Goal: Register for event/course

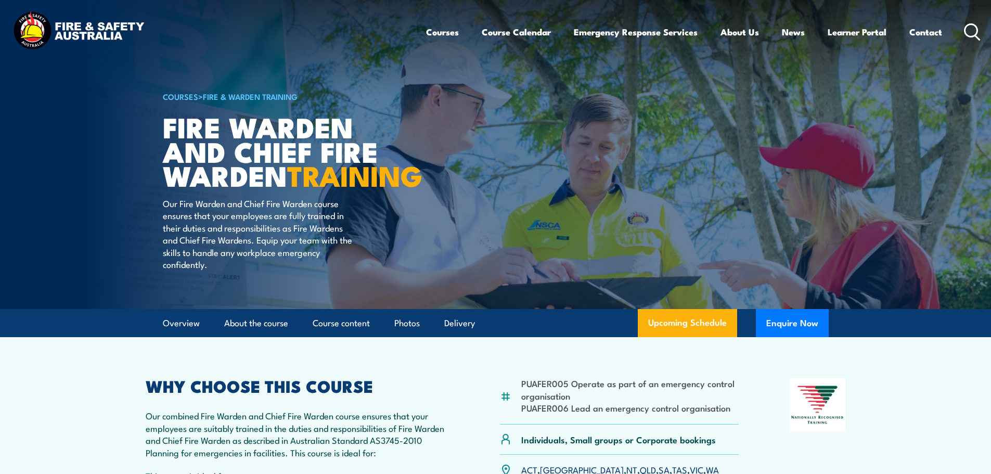
scroll to position [208, 0]
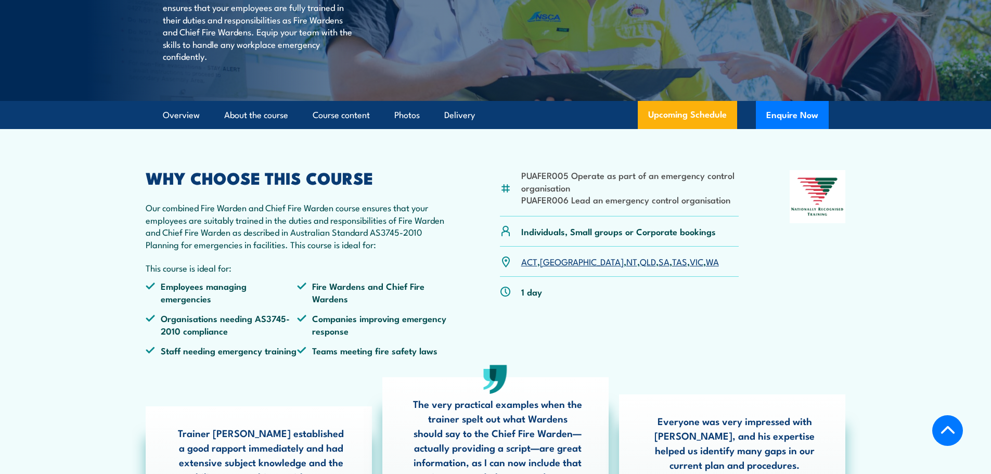
click at [690, 267] on link "VIC" at bounding box center [697, 261] width 14 height 12
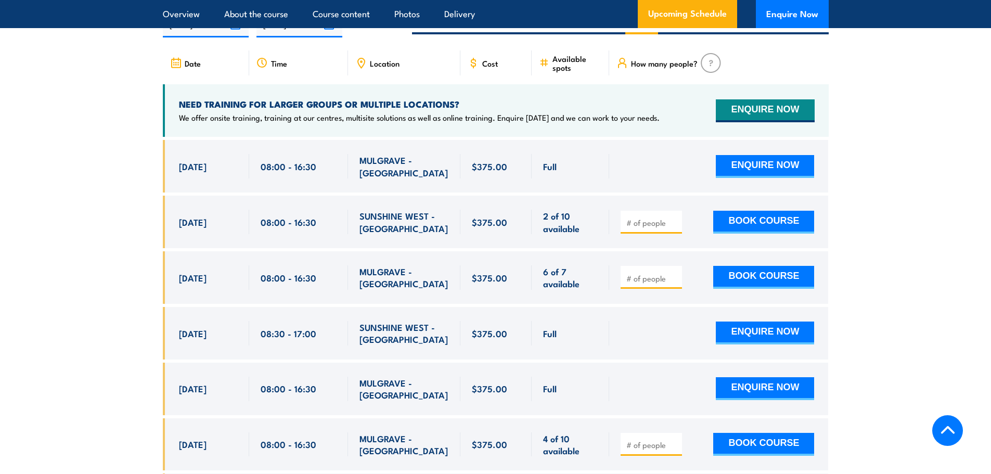
scroll to position [1843, 0]
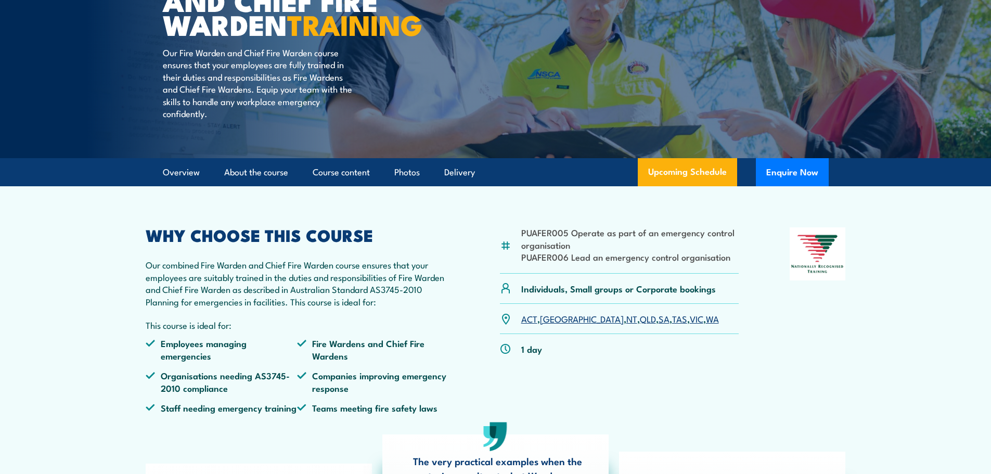
scroll to position [156, 0]
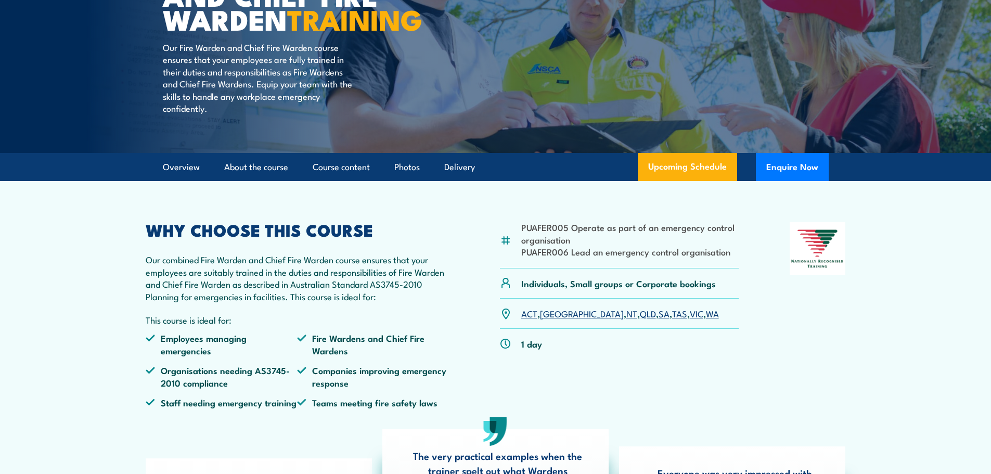
click at [690, 320] on link "VIC" at bounding box center [697, 313] width 14 height 12
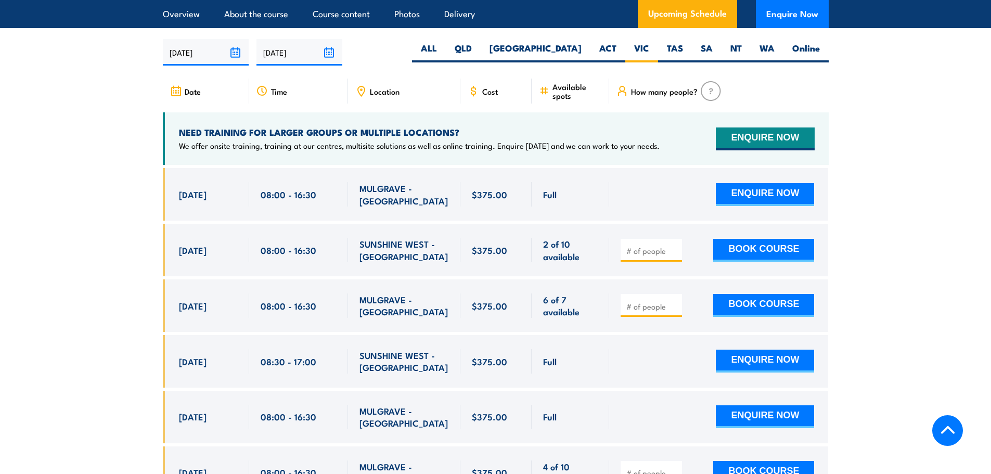
scroll to position [1843, 0]
